Goal: Task Accomplishment & Management: Manage account settings

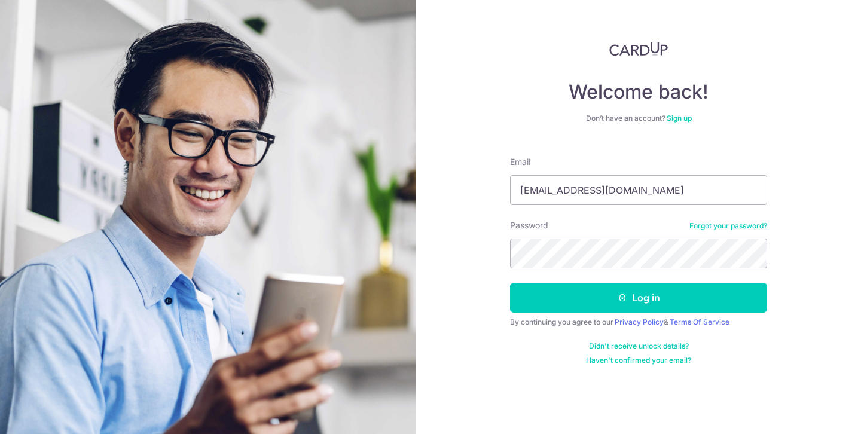
type input "[EMAIL_ADDRESS][DOMAIN_NAME]"
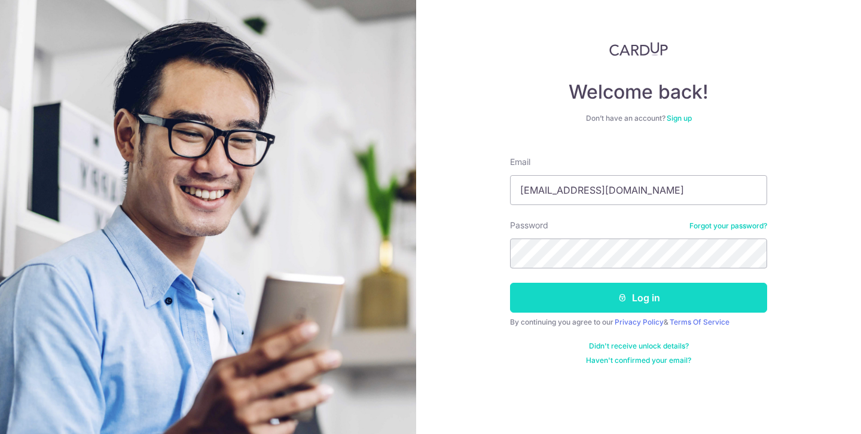
click at [540, 312] on button "Log in" at bounding box center [638, 298] width 257 height 30
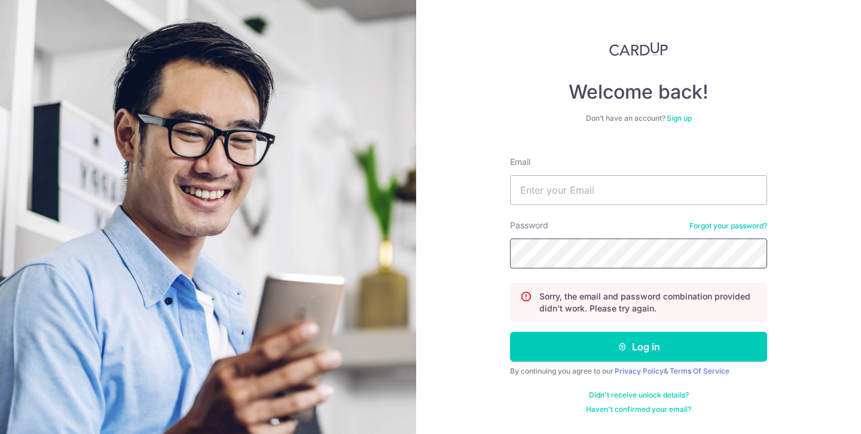
click at [510, 332] on button "Log in" at bounding box center [638, 347] width 257 height 30
click at [610, 193] on input "Email" at bounding box center [638, 190] width 257 height 30
type input "[EMAIL_ADDRESS][DOMAIN_NAME]"
click at [510, 332] on button "Log in" at bounding box center [638, 347] width 257 height 30
click at [588, 199] on input "Email" at bounding box center [638, 190] width 257 height 30
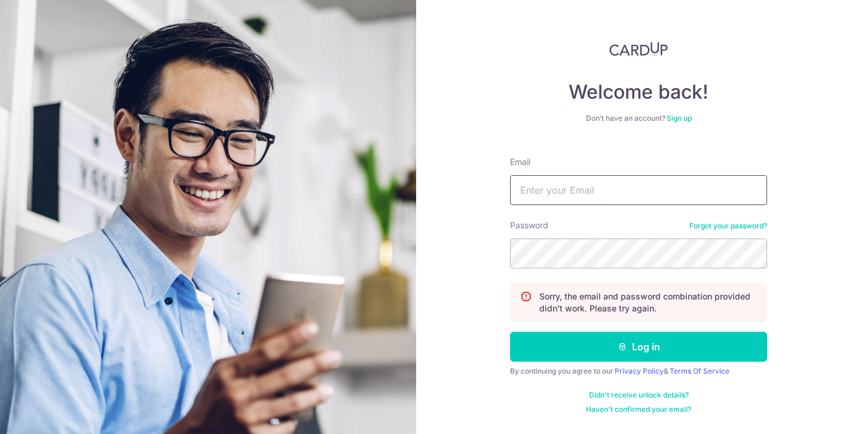
type input "[EMAIL_ADDRESS][DOMAIN_NAME]"
click at [510, 332] on button "Log in" at bounding box center [638, 347] width 257 height 30
click at [702, 227] on link "Forgot your password?" at bounding box center [729, 226] width 78 height 10
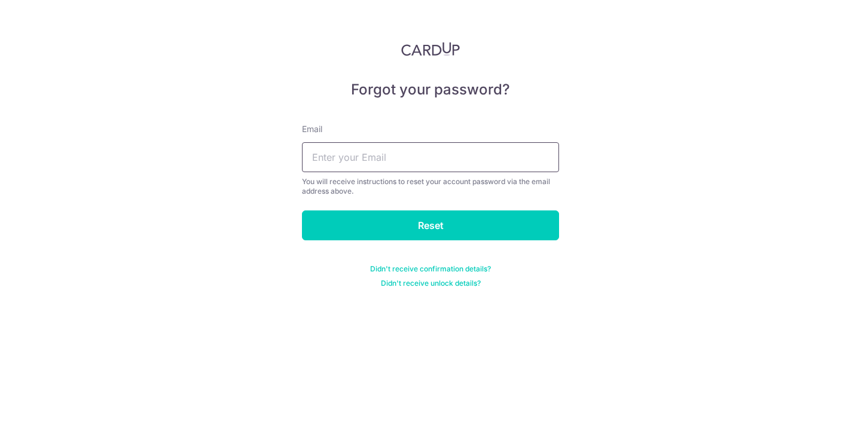
click at [421, 158] on input "text" at bounding box center [430, 157] width 257 height 30
type input "[EMAIL_ADDRESS][DOMAIN_NAME]"
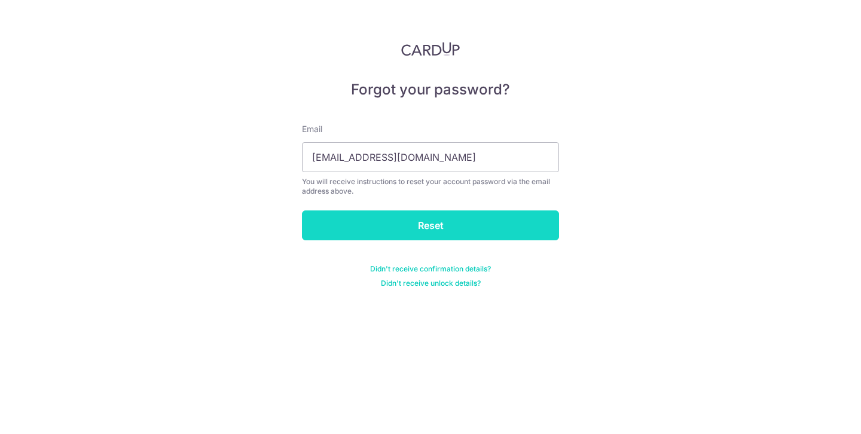
click at [417, 226] on input "Reset" at bounding box center [430, 226] width 257 height 30
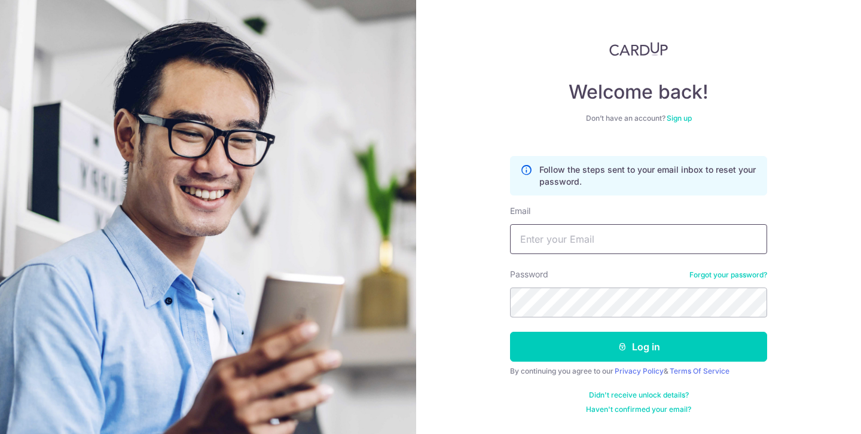
click at [533, 238] on input "Email" at bounding box center [638, 239] width 257 height 30
drag, startPoint x: 629, startPoint y: 239, endPoint x: 677, endPoint y: 246, distance: 49.0
click at [677, 248] on input "viv9889@hotmail.comPadrepio!77vc" at bounding box center [638, 239] width 257 height 30
type input "[EMAIL_ADDRESS][DOMAIN_NAME]"
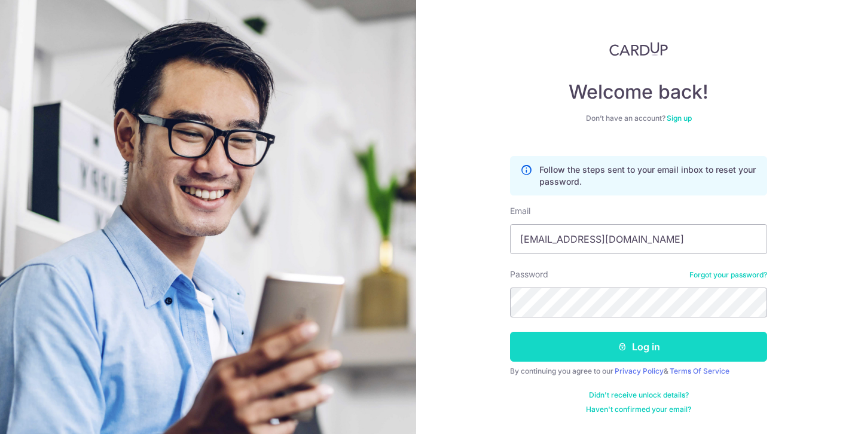
click at [608, 343] on button "Log in" at bounding box center [638, 347] width 257 height 30
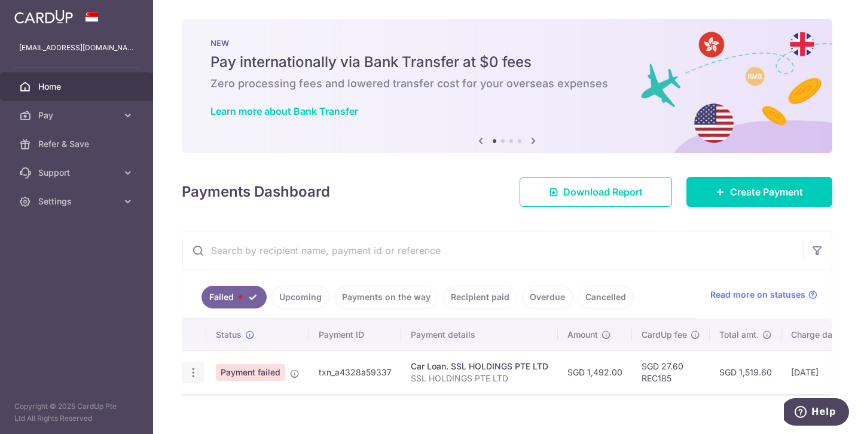
click at [193, 376] on icon "button" at bounding box center [193, 373] width 13 height 13
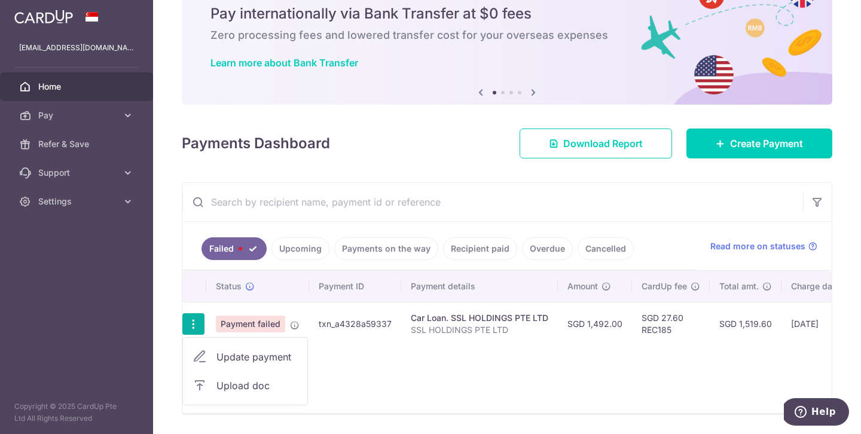
scroll to position [55, 0]
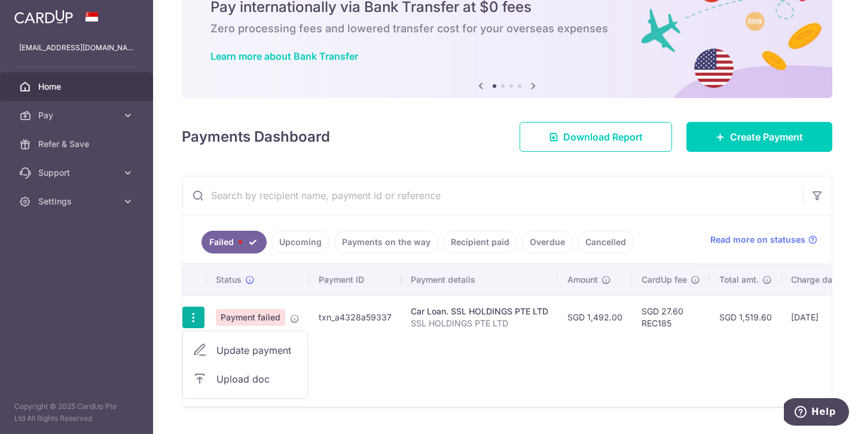
click at [256, 353] on span "Update payment" at bounding box center [257, 350] width 81 height 14
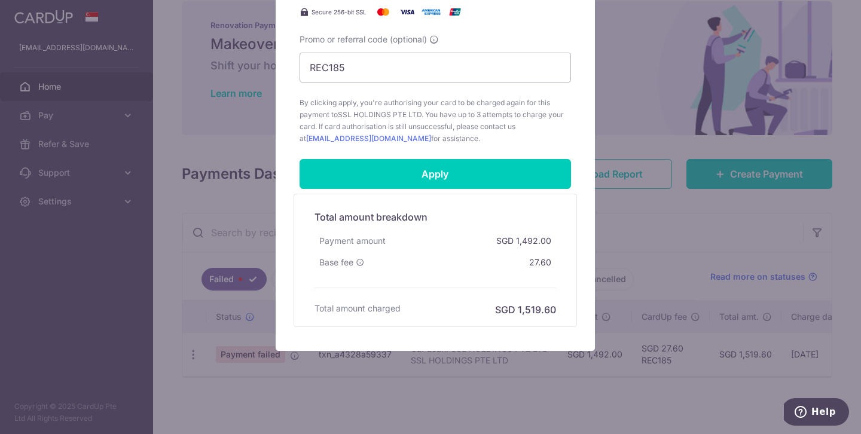
scroll to position [534, 0]
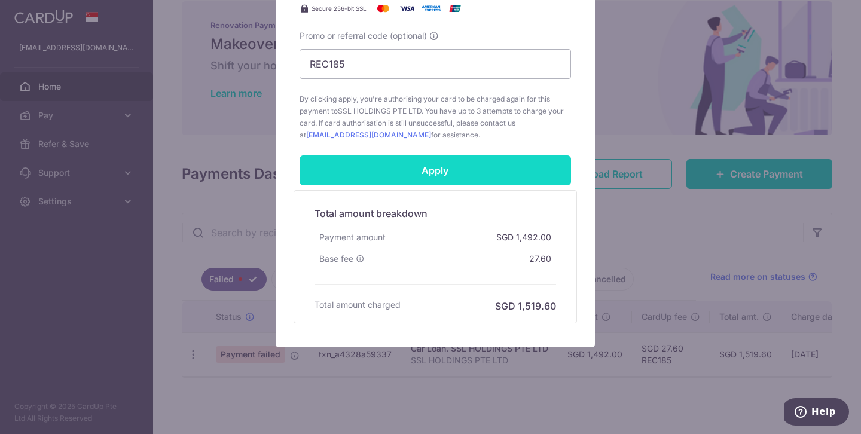
click at [428, 173] on input "Apply" at bounding box center [436, 171] width 272 height 30
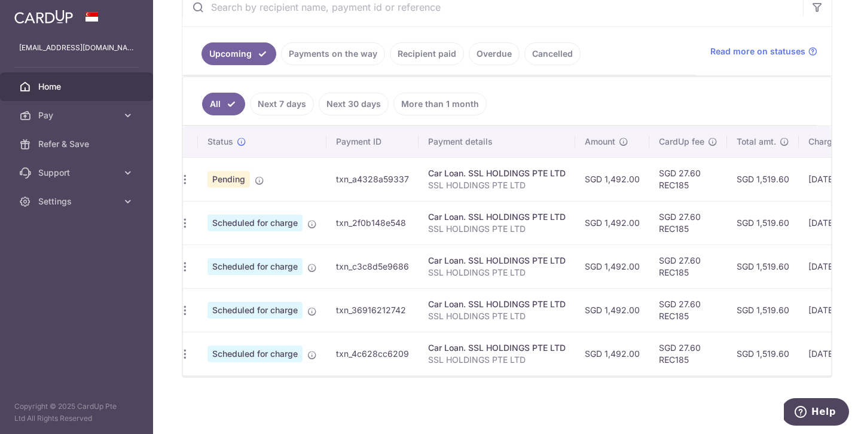
scroll to position [0, 8]
click at [351, 50] on link "Payments on the way" at bounding box center [333, 53] width 104 height 23
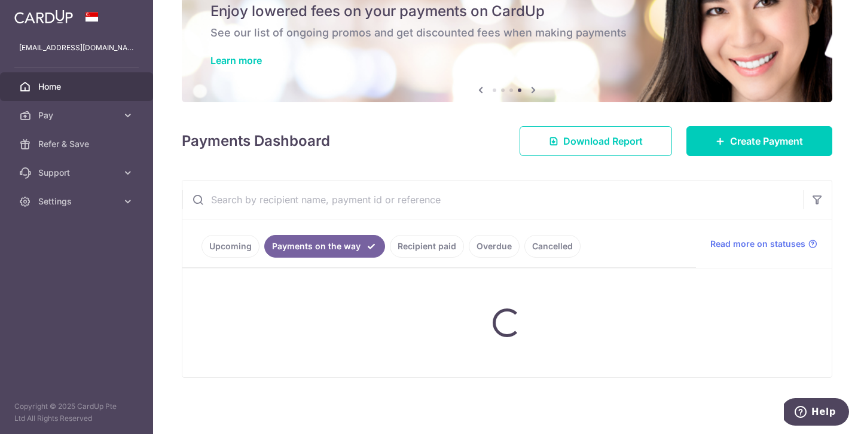
scroll to position [106, 0]
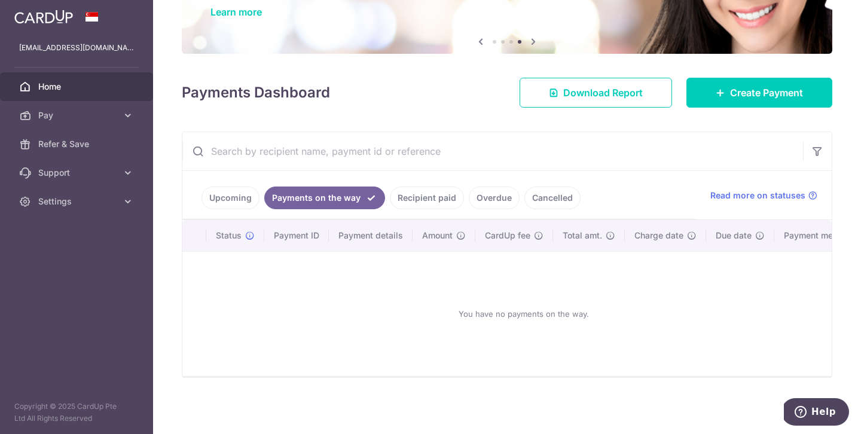
click at [243, 196] on link "Upcoming" at bounding box center [231, 198] width 58 height 23
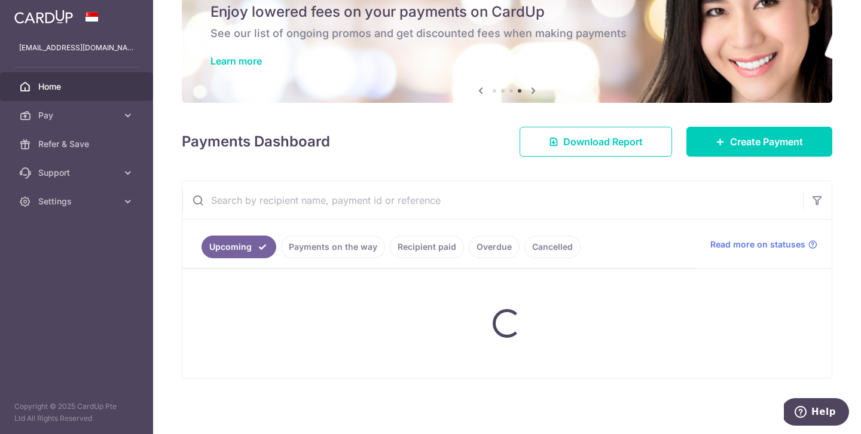
scroll to position [250, 0]
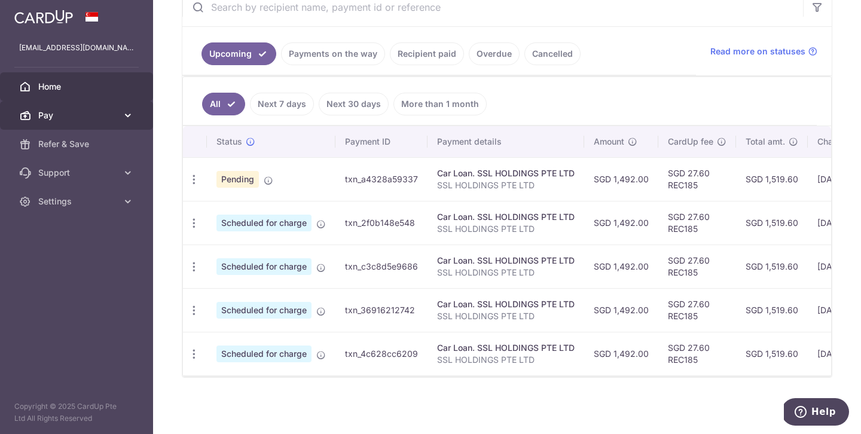
click at [71, 117] on span "Pay" at bounding box center [77, 115] width 79 height 12
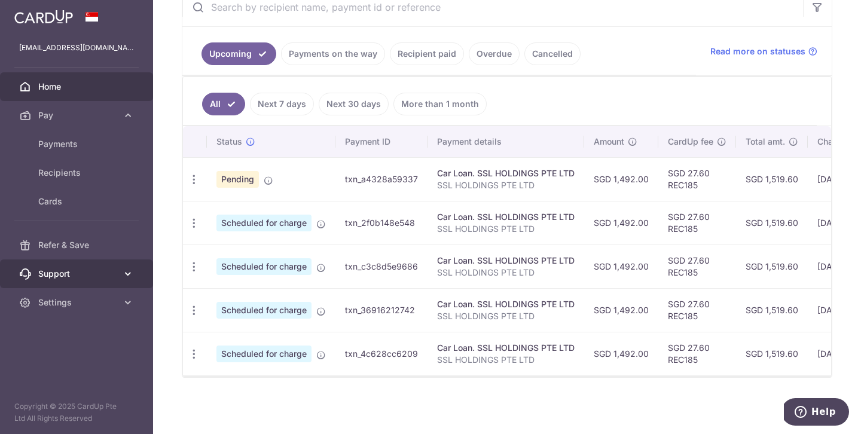
click at [66, 273] on span "Support" at bounding box center [77, 274] width 79 height 12
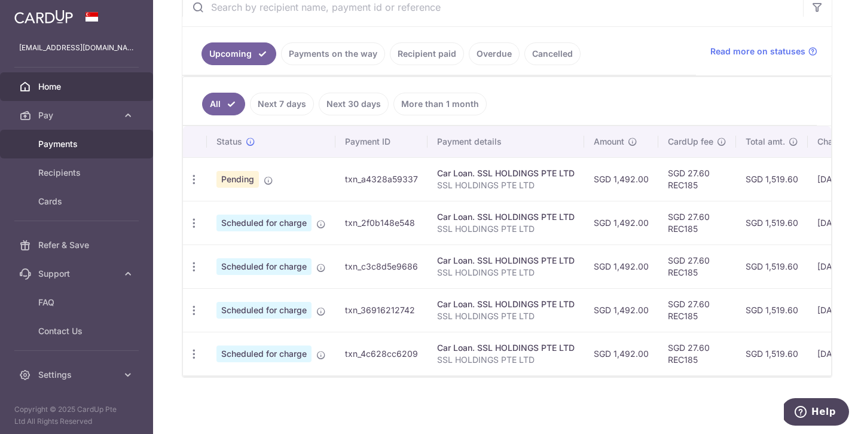
click at [63, 145] on span "Payments" at bounding box center [77, 144] width 79 height 12
